Goal: Browse casually

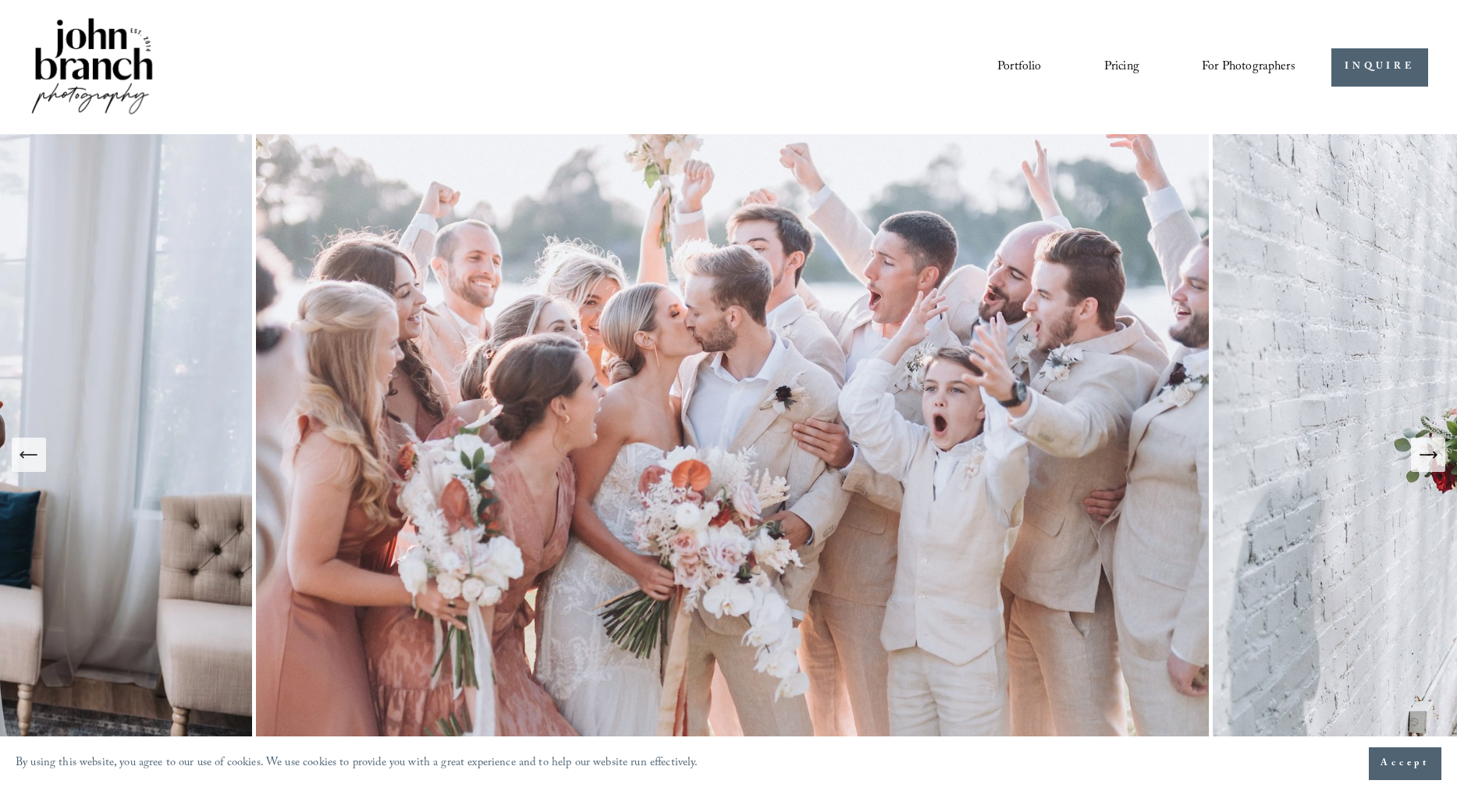
click at [1029, 66] on link "Portfolio" at bounding box center [1019, 67] width 44 height 27
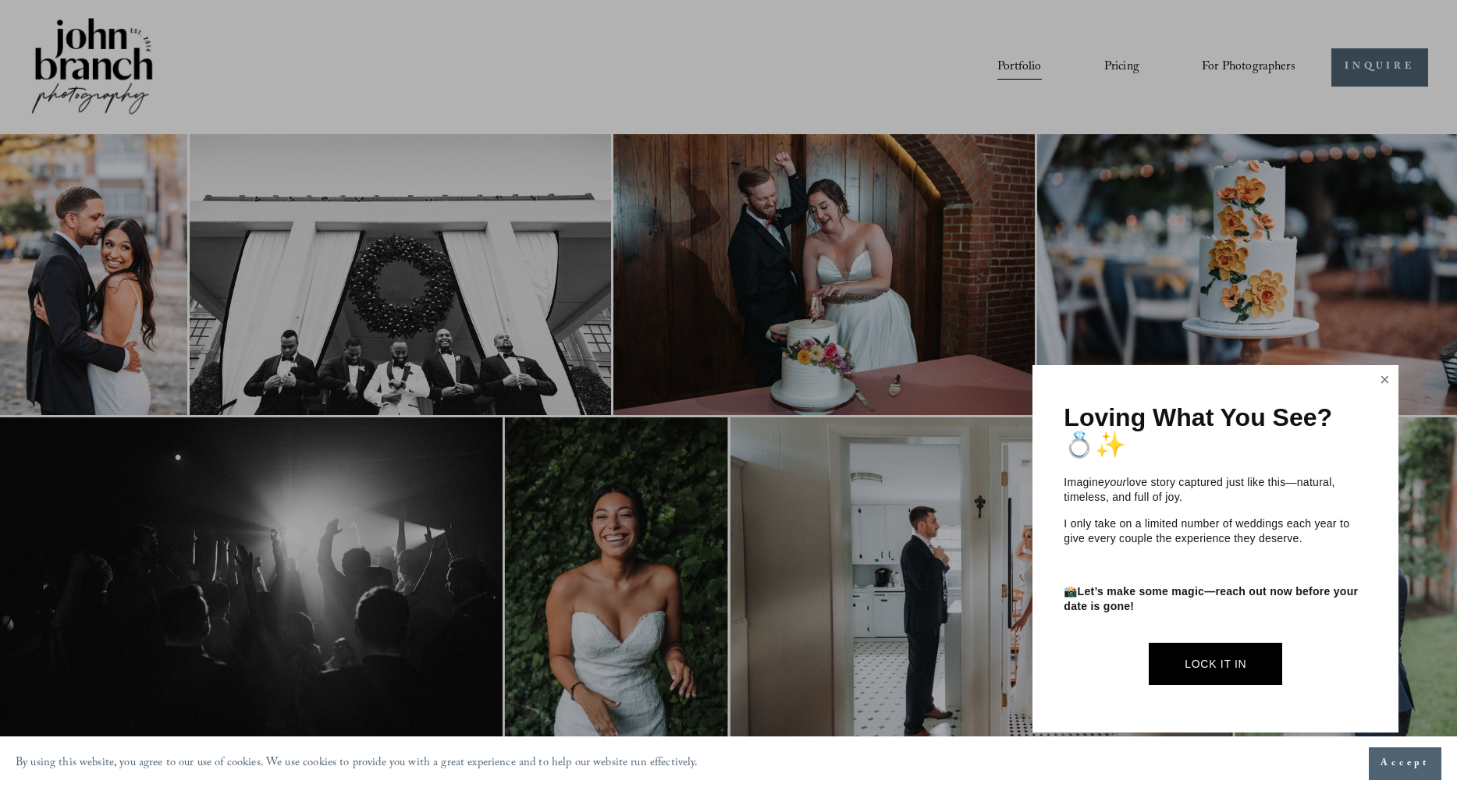
click at [1389, 386] on link "Close" at bounding box center [1384, 380] width 23 height 25
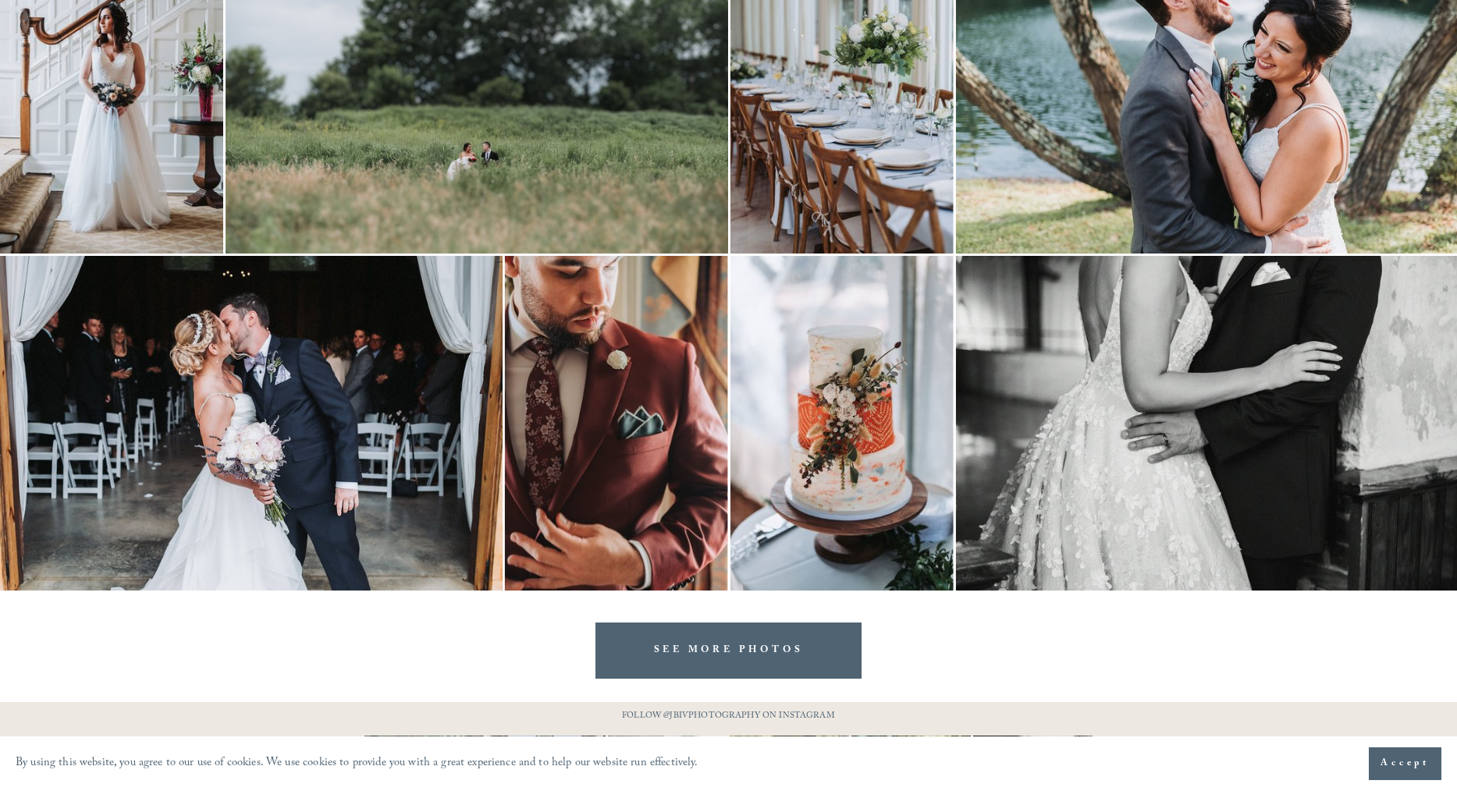
scroll to position [3554, 0]
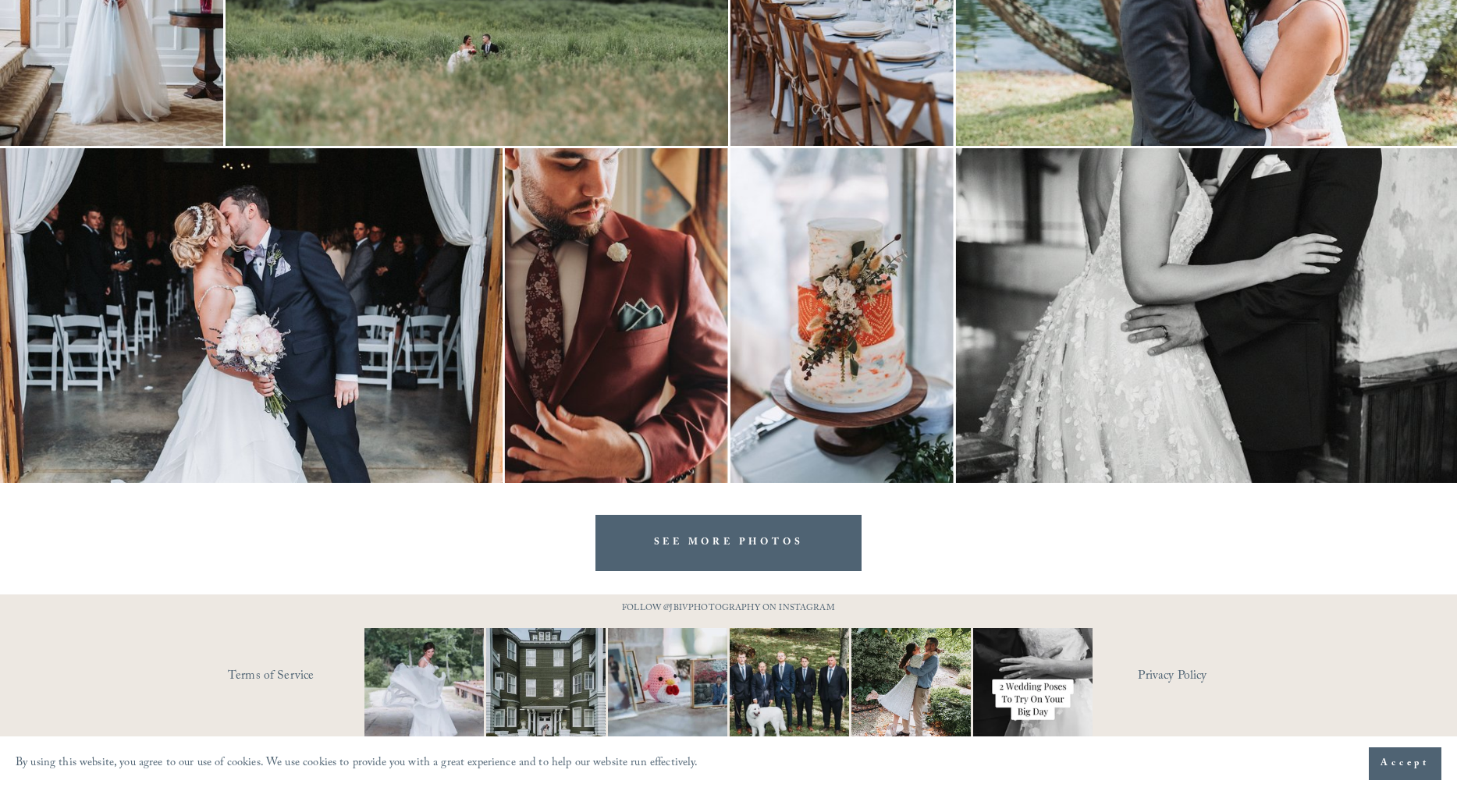
click at [755, 534] on link "SEE MORE PHOTOS" at bounding box center [728, 542] width 267 height 55
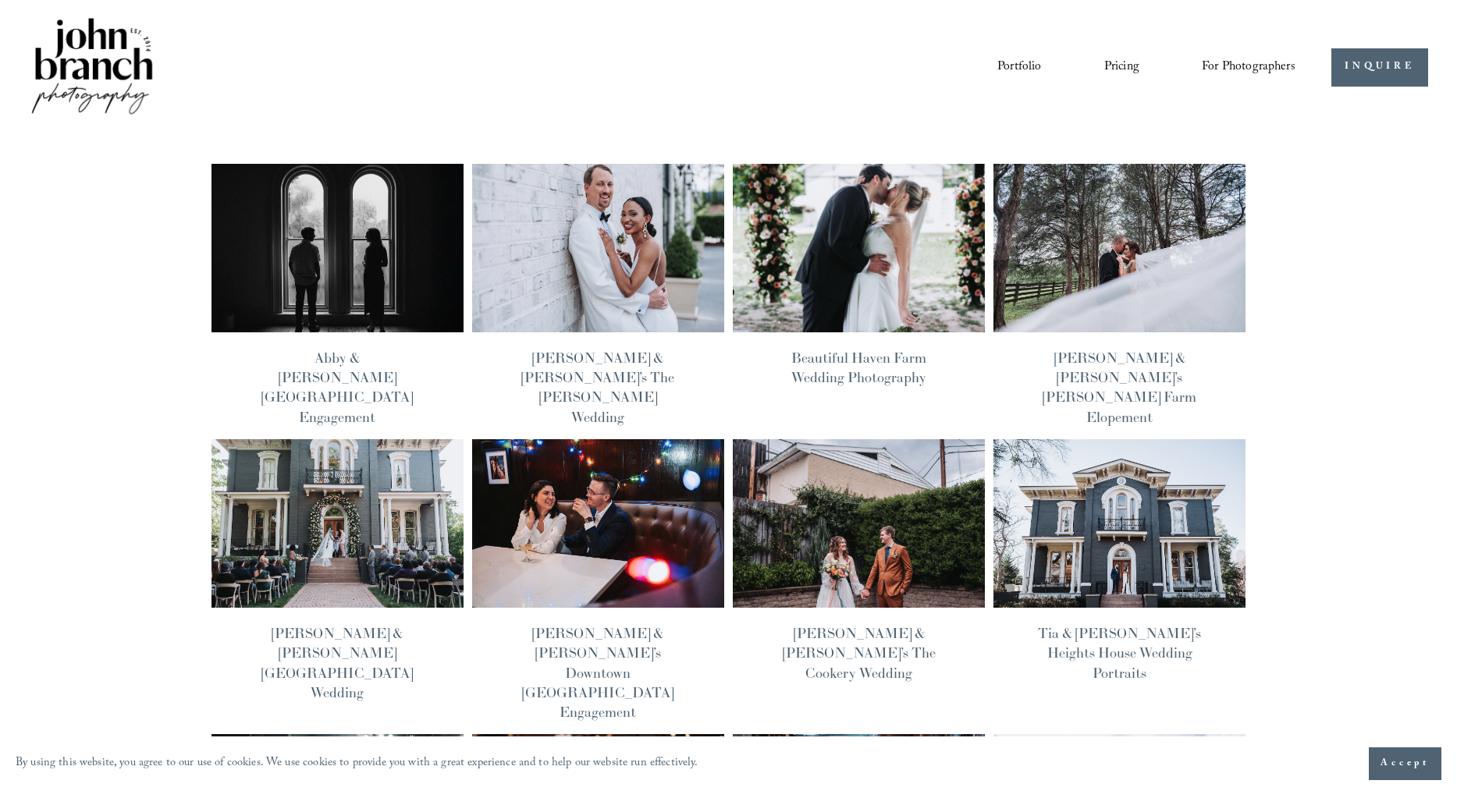
click at [634, 491] on img at bounding box center [598, 524] width 254 height 171
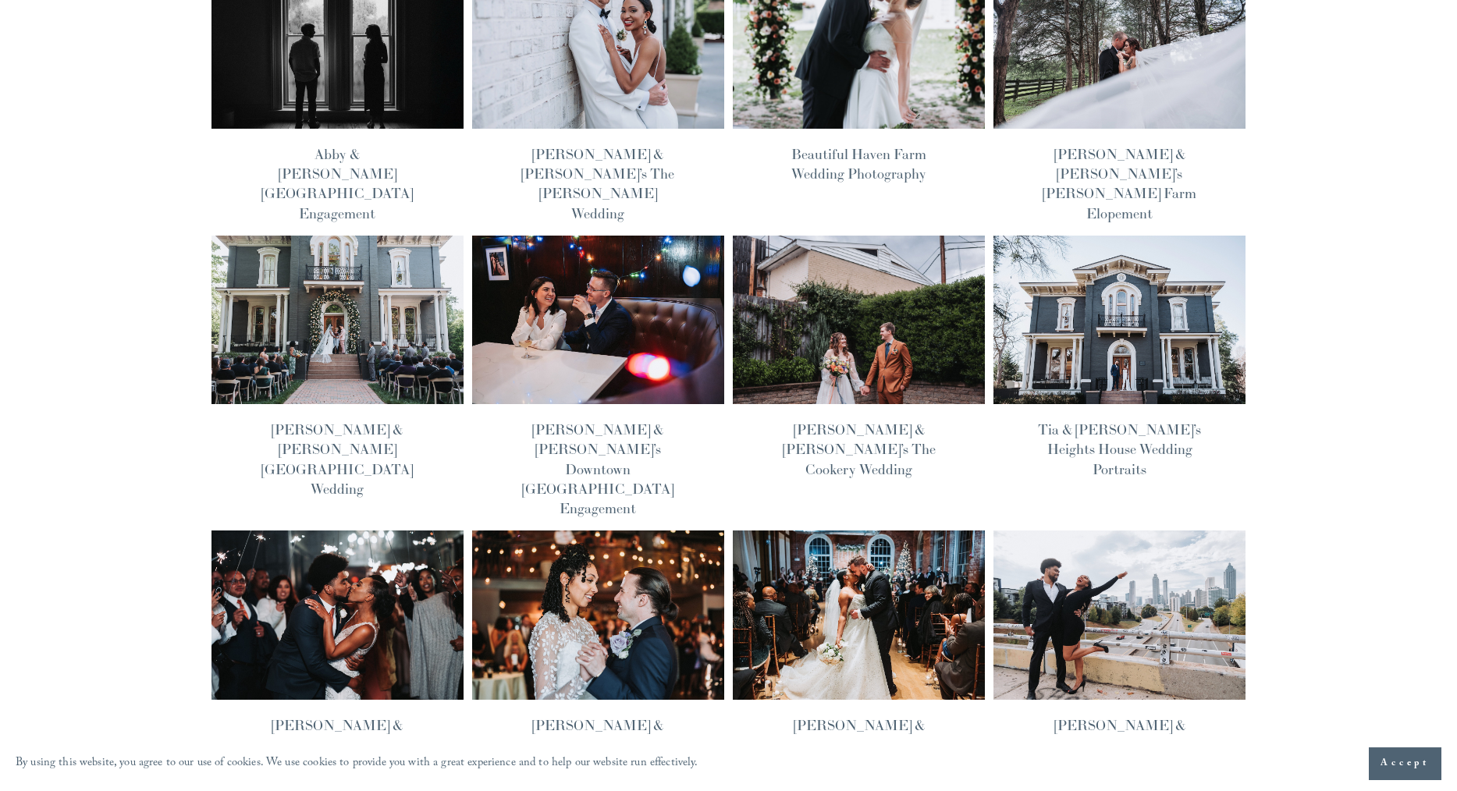
scroll to position [431, 0]
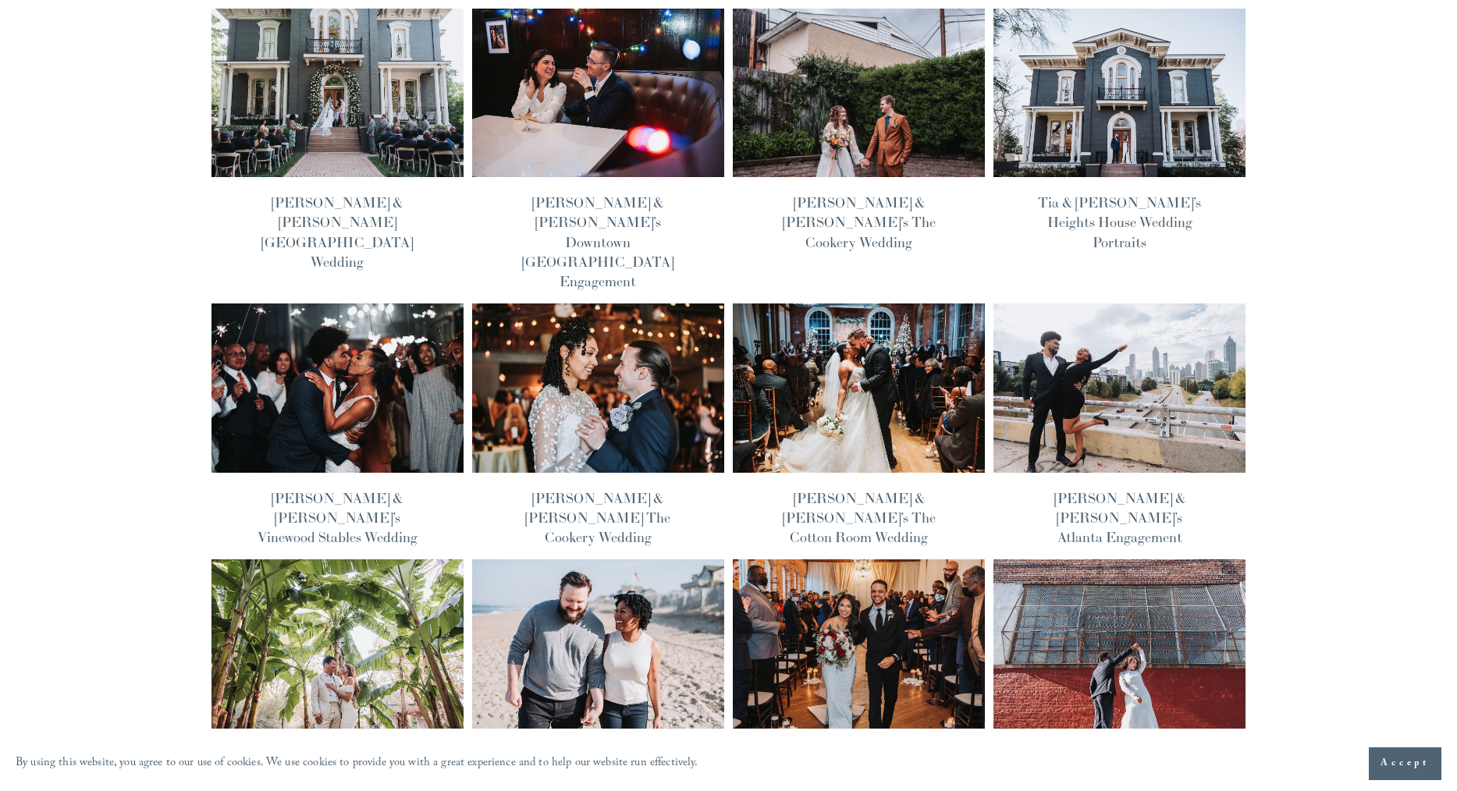
click at [372, 304] on img at bounding box center [337, 388] width 254 height 171
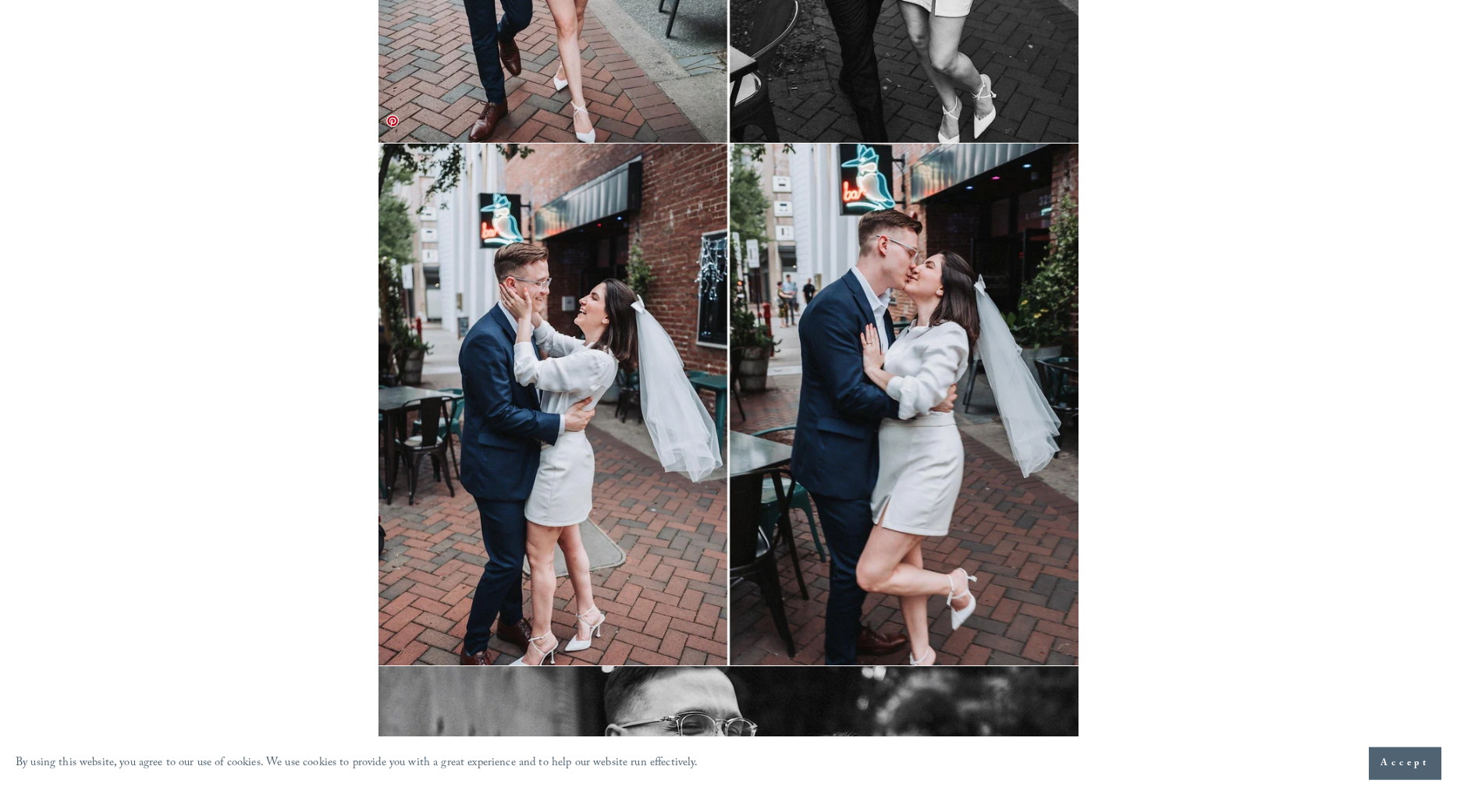
scroll to position [9692, 0]
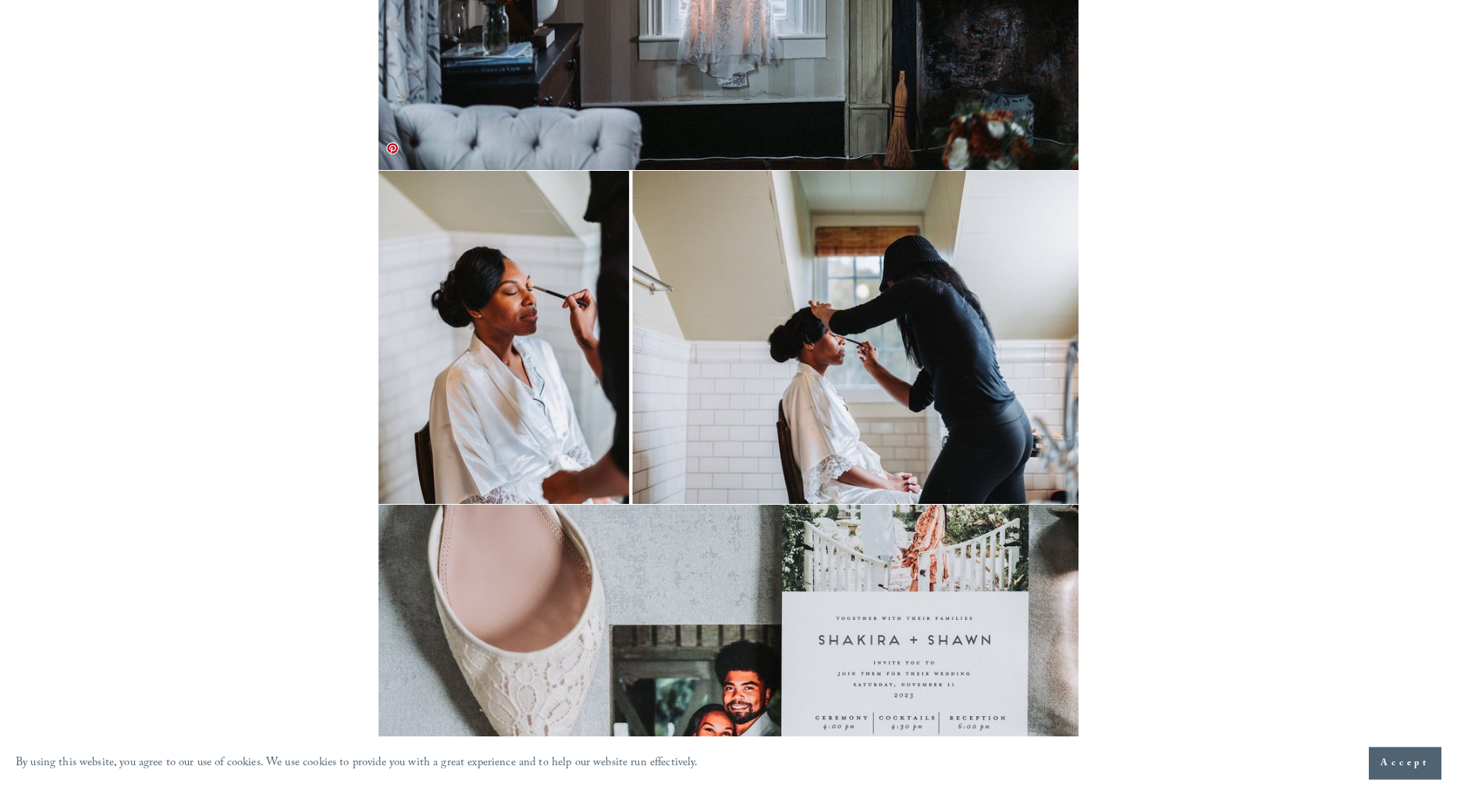
scroll to position [646, 0]
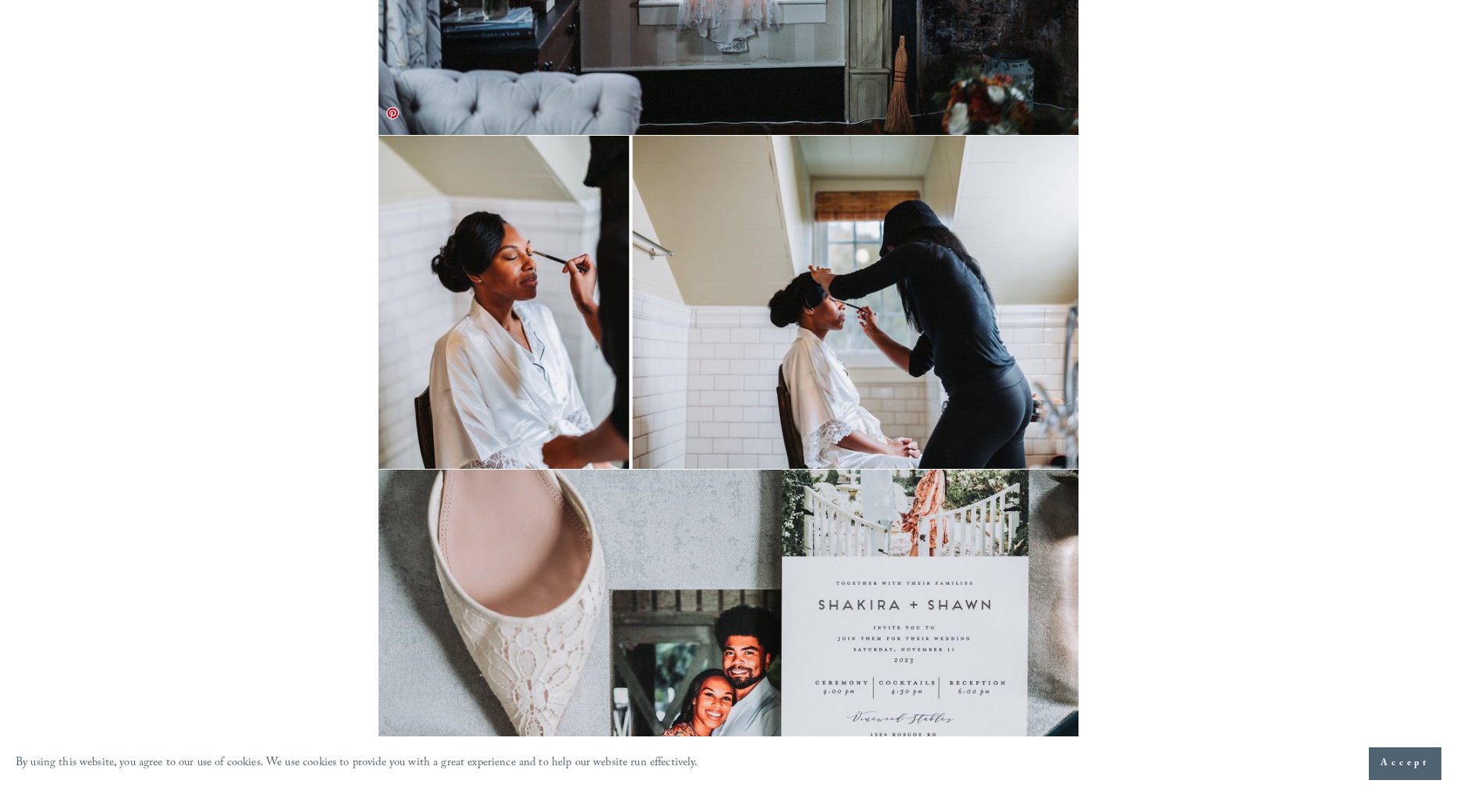
click at [839, 293] on img at bounding box center [727, 302] width 699 height 333
click at [503, 227] on img at bounding box center [727, 302] width 699 height 333
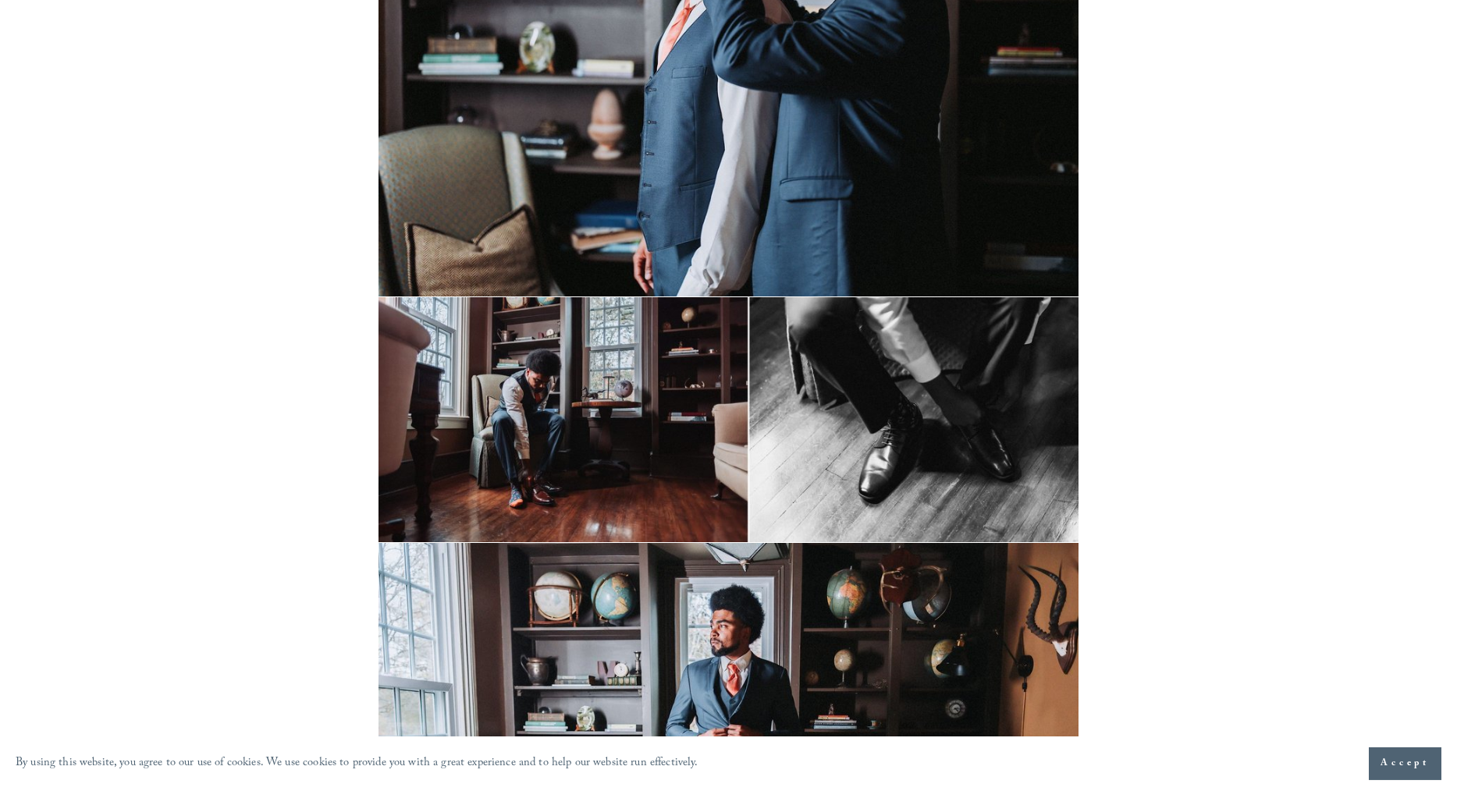
scroll to position [3662, 0]
